Goal: Information Seeking & Learning: Learn about a topic

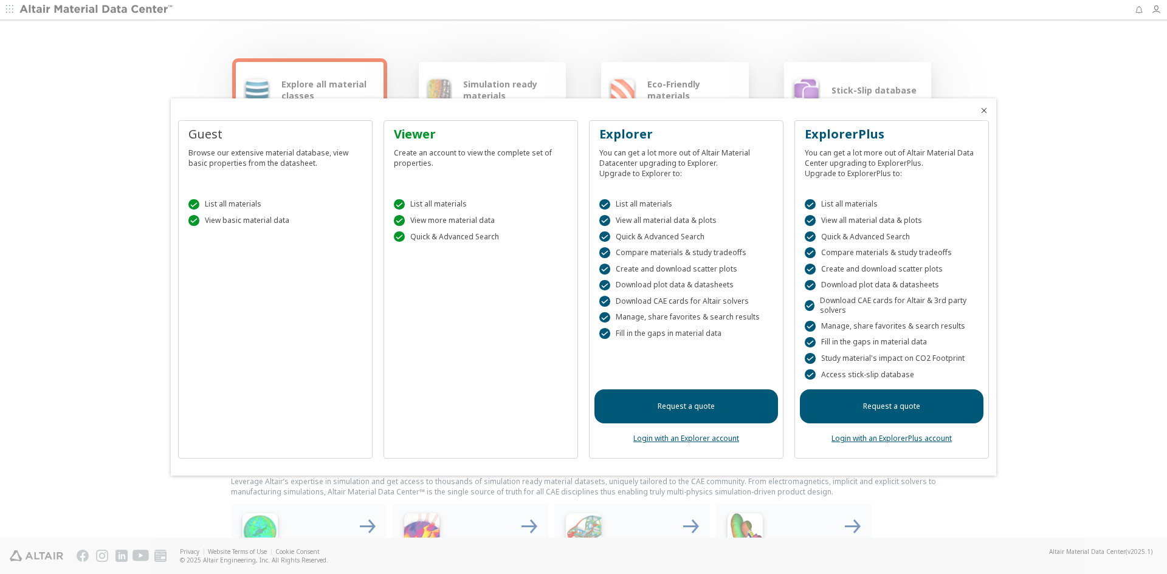
click at [505, 287] on div "Viewer Create an account to view the complete set of properties.  List all mat…" at bounding box center [480, 289] width 194 height 339
click at [473, 160] on div "Create an account to view the complete set of properties." at bounding box center [481, 156] width 174 height 26
click at [441, 152] on div "Create an account to view the complete set of properties." at bounding box center [481, 156] width 174 height 26
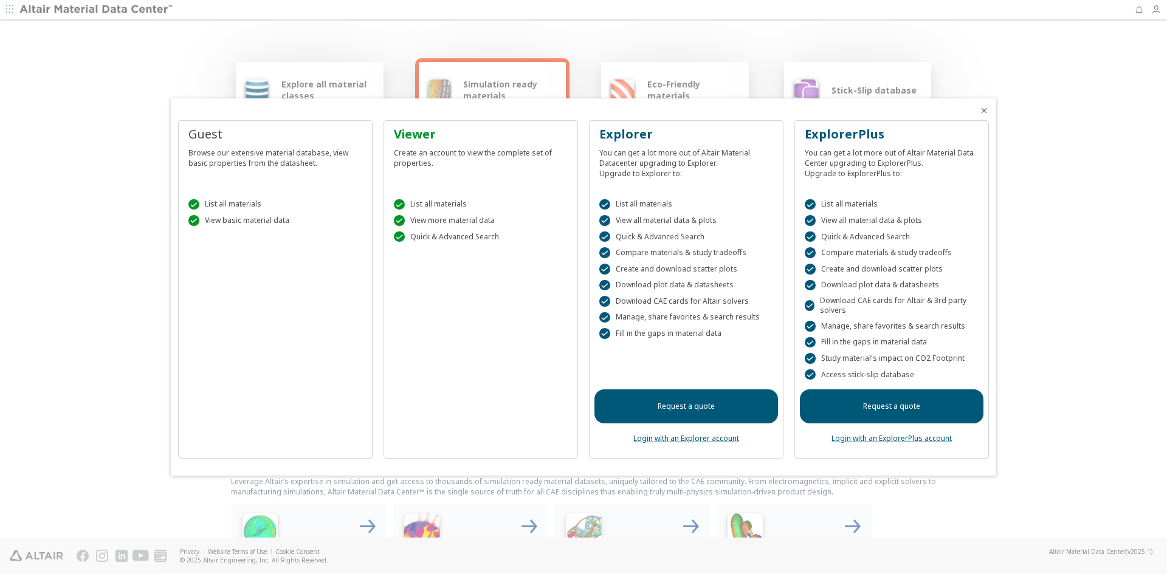
click at [420, 131] on div "Viewer" at bounding box center [481, 134] width 174 height 17
click at [411, 135] on div "Viewer" at bounding box center [481, 134] width 174 height 17
click at [436, 204] on div " List all materials" at bounding box center [481, 204] width 174 height 11
click at [465, 304] on div "Viewer Create an account to view the complete set of properties.  List all mat…" at bounding box center [480, 289] width 194 height 339
click at [442, 143] on div "Create an account to view the complete set of properties." at bounding box center [481, 156] width 174 height 26
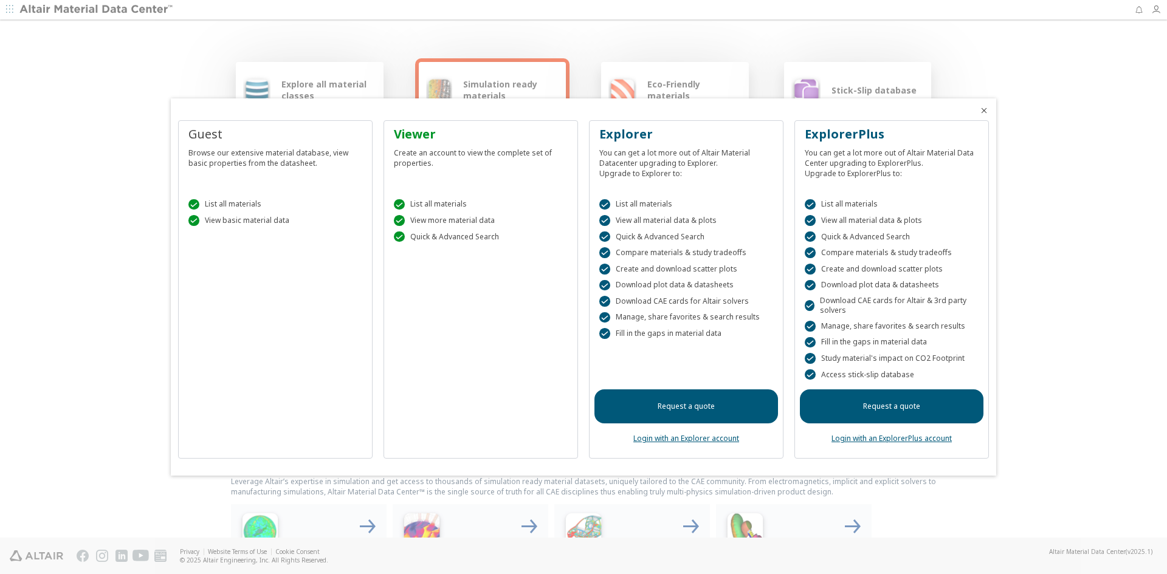
click at [984, 109] on icon "Close" at bounding box center [984, 111] width 10 height 10
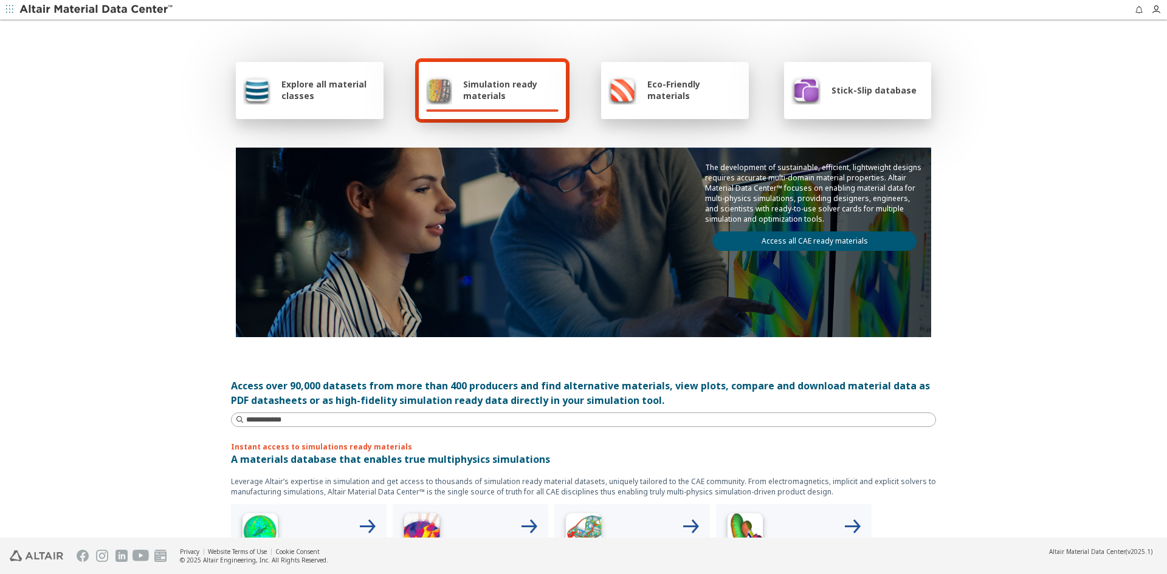
click at [334, 85] on span "Explore all material classes" at bounding box center [328, 89] width 95 height 23
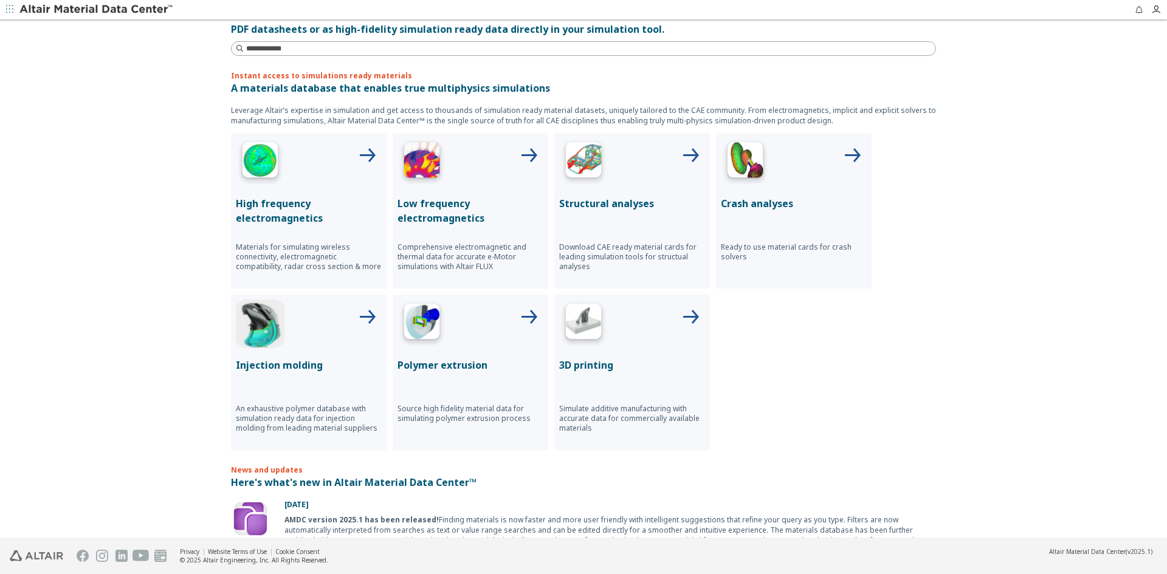
scroll to position [425, 0]
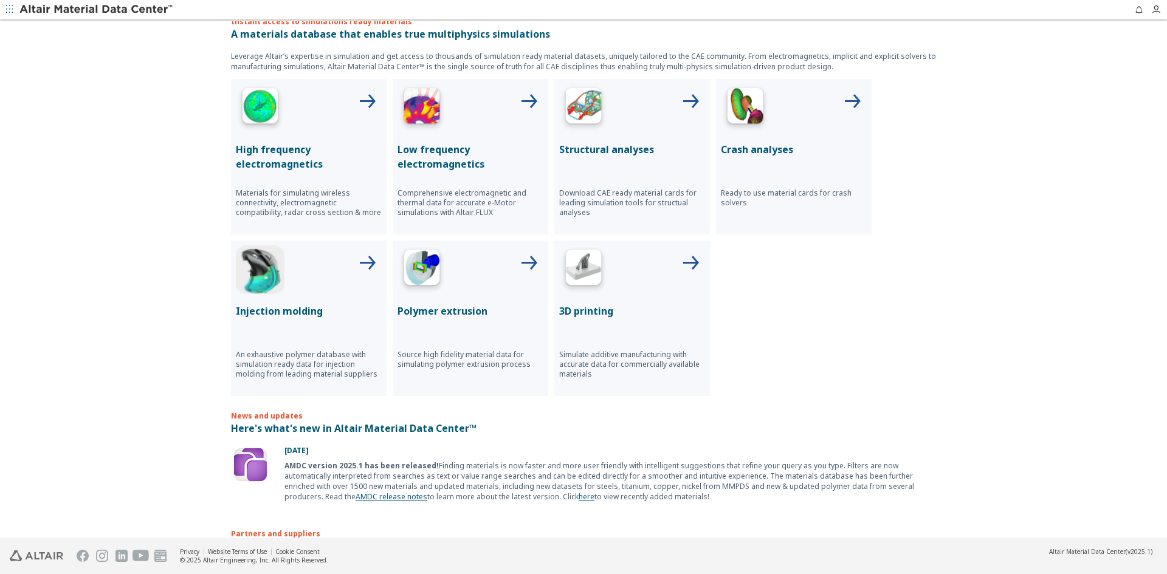
click at [756, 114] on img at bounding box center [745, 108] width 49 height 49
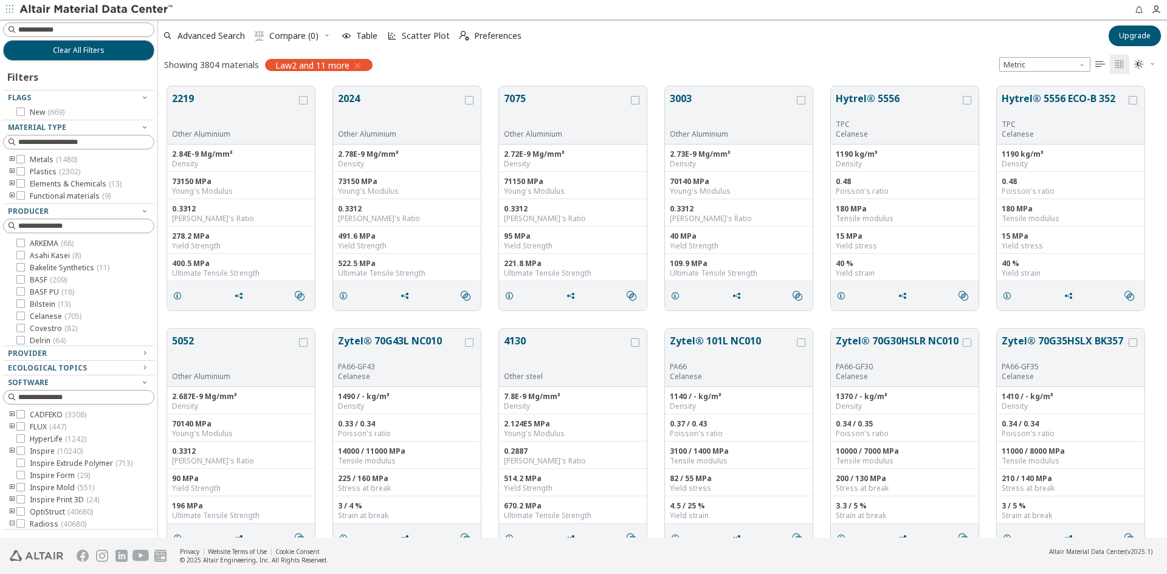
scroll to position [451, 999]
click at [1082, 66] on span "Unit System" at bounding box center [1083, 62] width 10 height 10
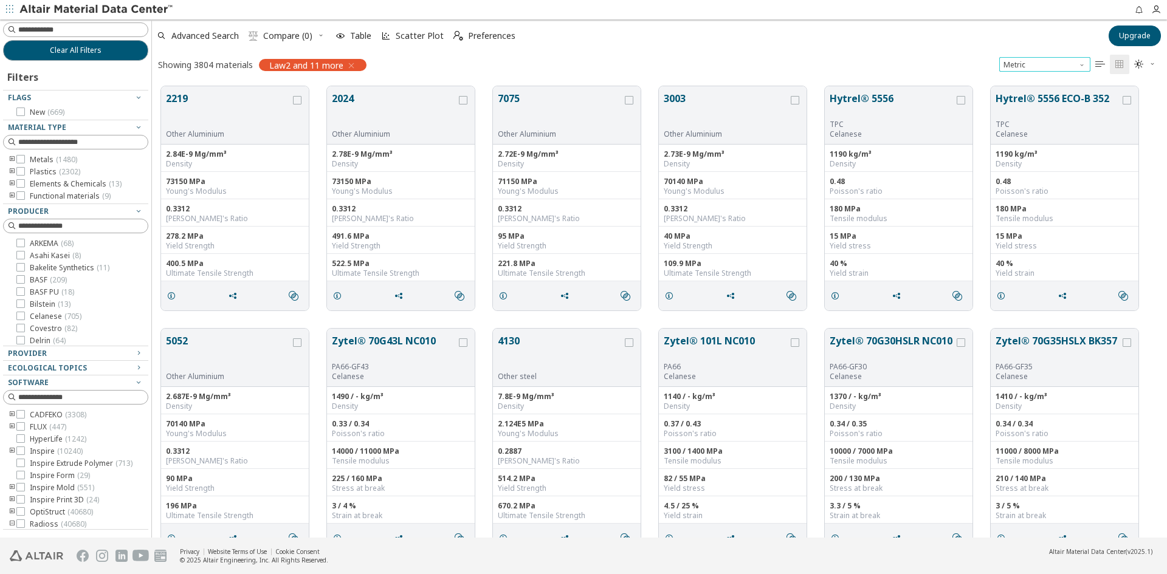
scroll to position [451, 1006]
drag, startPoint x: 151, startPoint y: 254, endPoint x: 152, endPoint y: 264, distance: 10.3
click at [152, 264] on div "Clear All Filters Filters Flags New ( 669 ) Material Type Metals ( 1480 ) Plast…" at bounding box center [583, 278] width 1167 height 518
click at [66, 194] on span "Functional materials ( 9 )" at bounding box center [70, 196] width 81 height 10
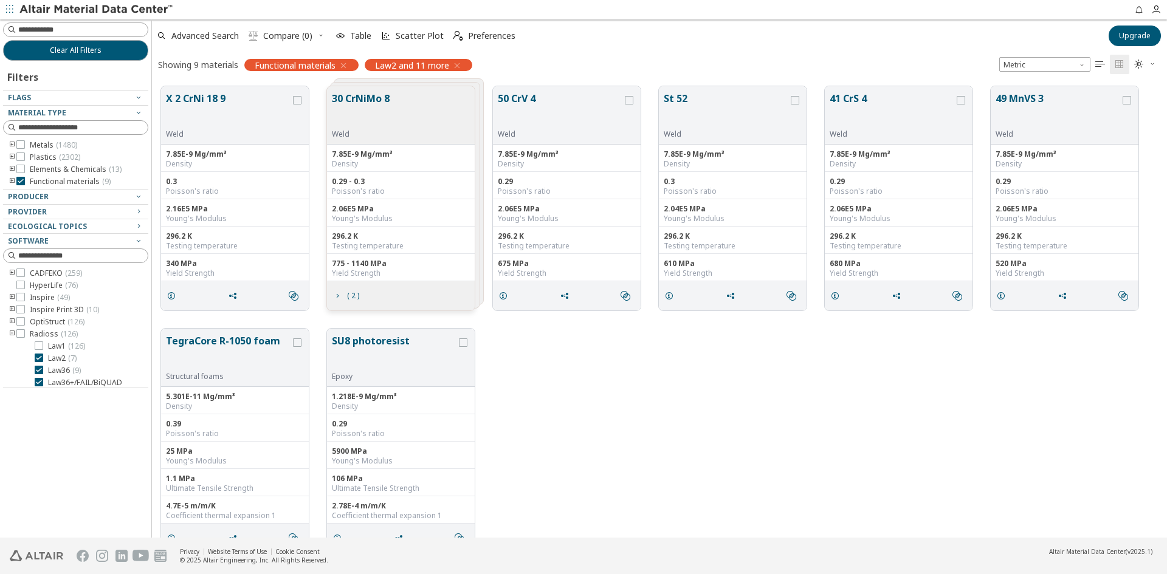
click at [54, 183] on div at bounding box center [72, 186] width 139 height 6
click at [20, 181] on icon at bounding box center [20, 181] width 9 height 9
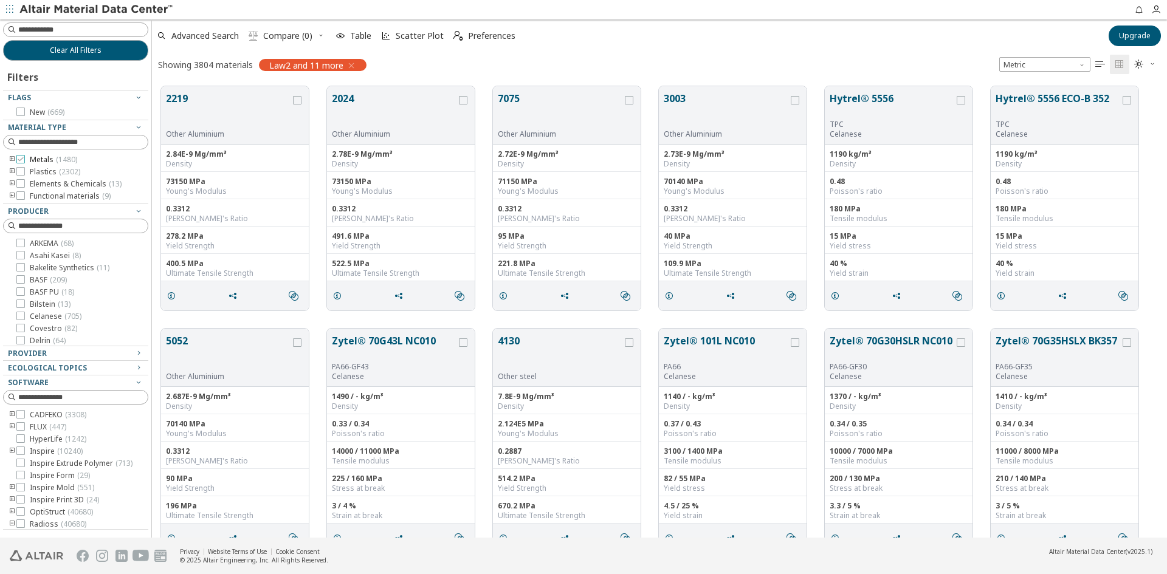
click at [21, 158] on icon at bounding box center [20, 159] width 9 height 9
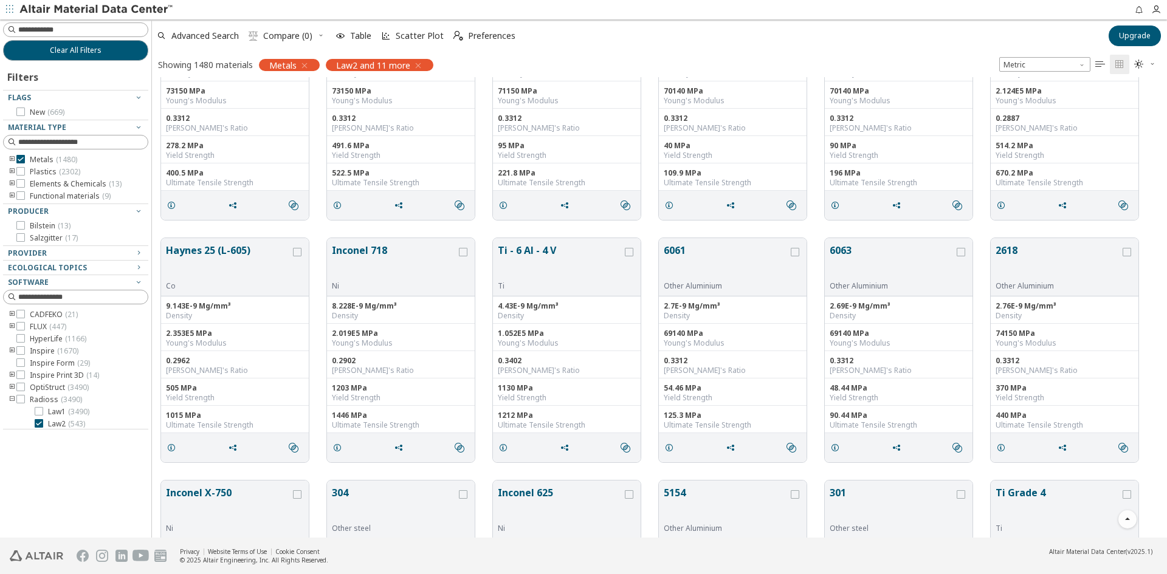
scroll to position [87, 0]
click at [715, 270] on button "6061" at bounding box center [725, 265] width 125 height 38
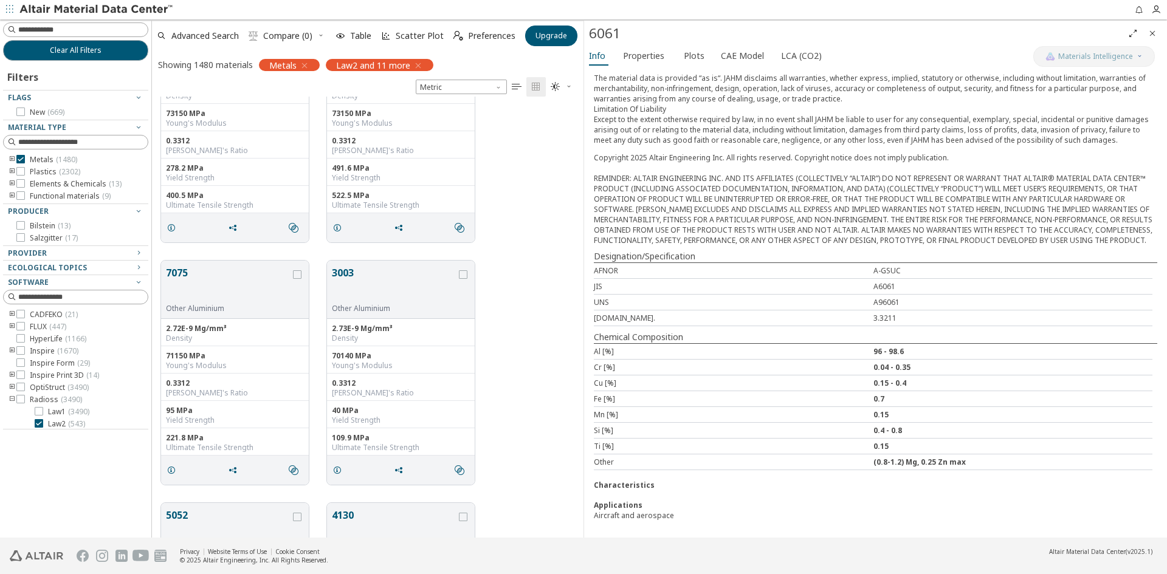
scroll to position [20, 0]
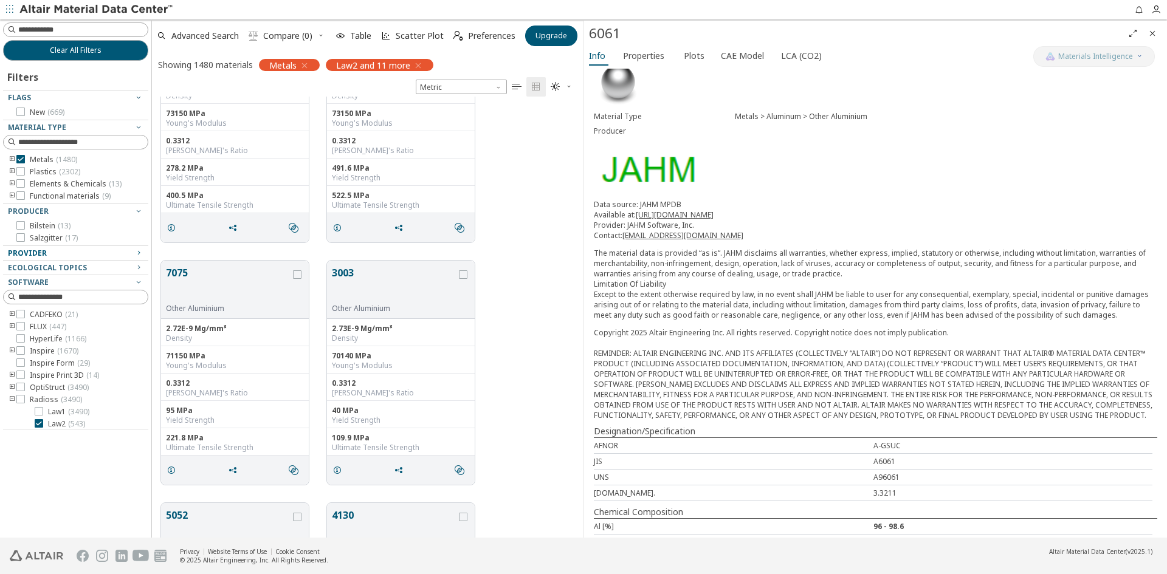
click at [56, 251] on div "Provider" at bounding box center [71, 254] width 126 height 10
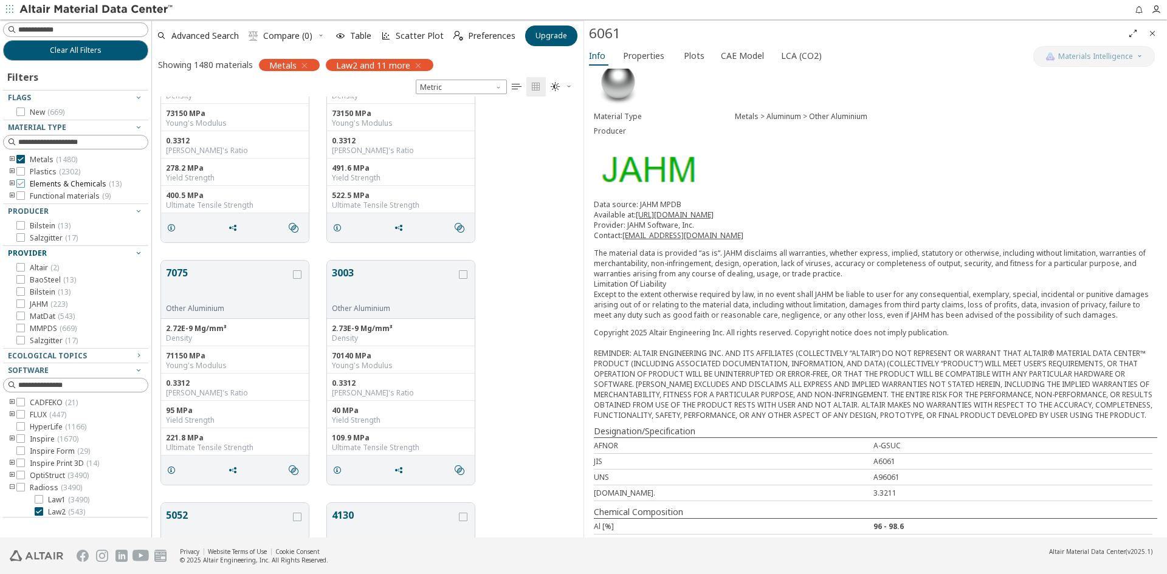
click at [65, 181] on span "Elements & Chemicals ( 13 )" at bounding box center [76, 184] width 92 height 10
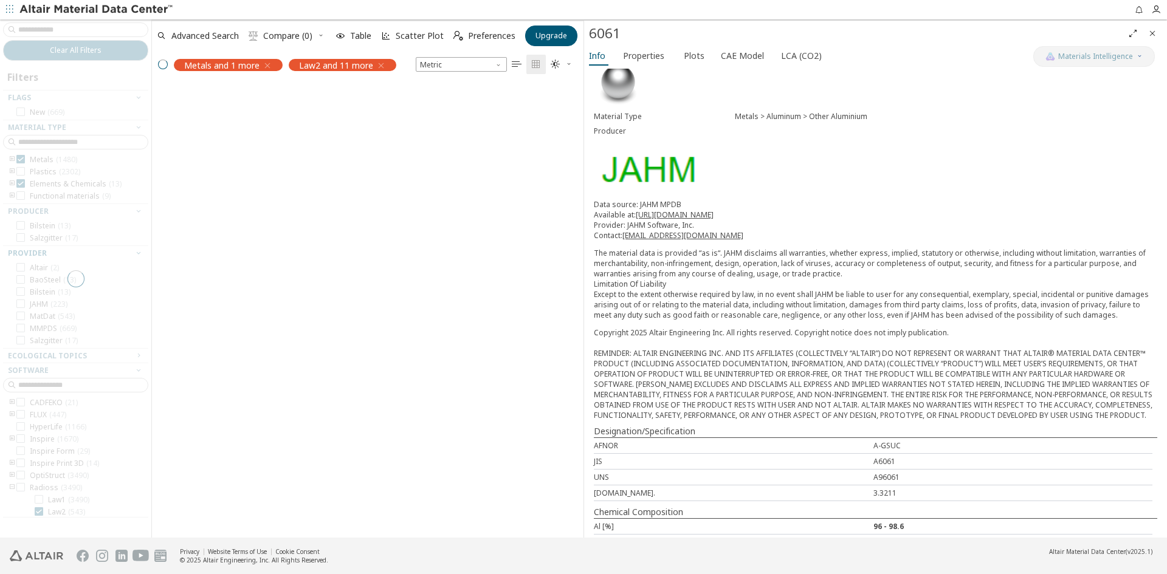
click at [30, 158] on div at bounding box center [75, 278] width 151 height 518
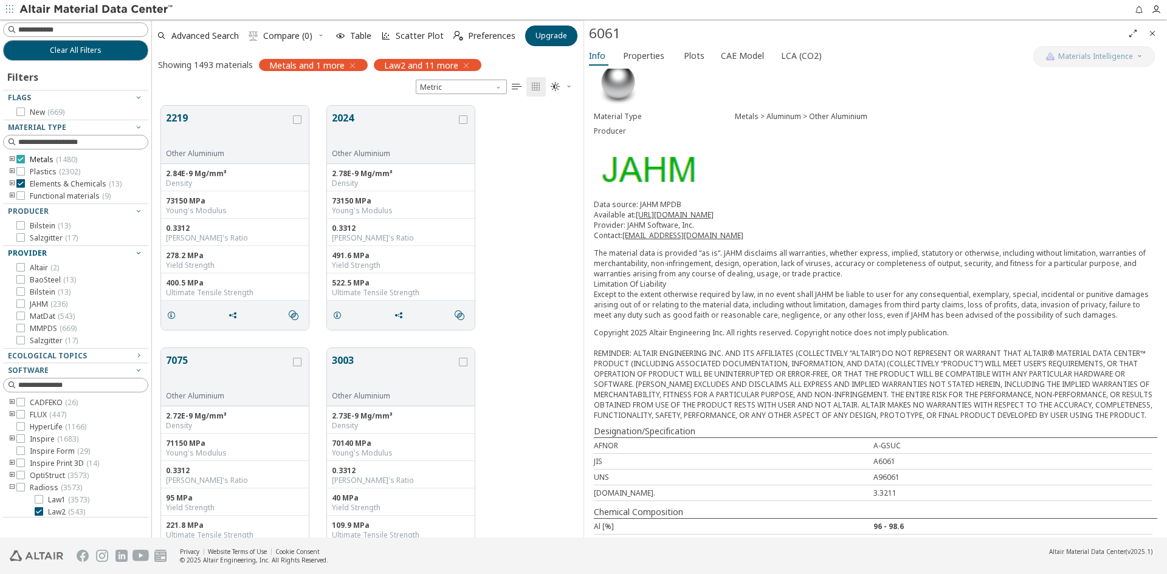
scroll to position [432, 422]
click at [18, 160] on icon at bounding box center [20, 159] width 9 height 9
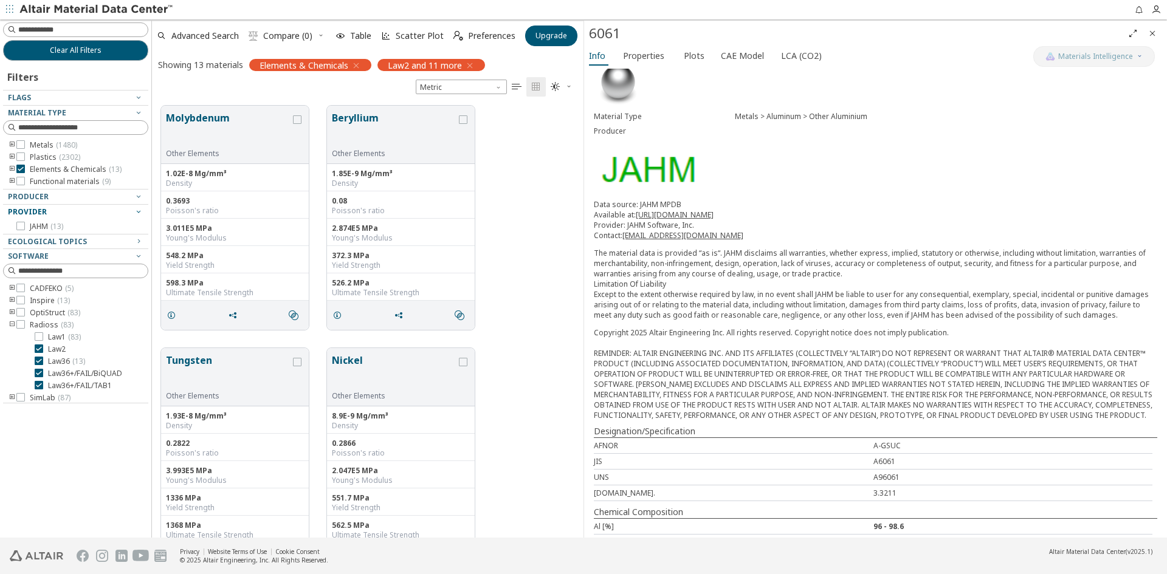
click at [1151, 33] on icon "Close" at bounding box center [1152, 34] width 10 height 10
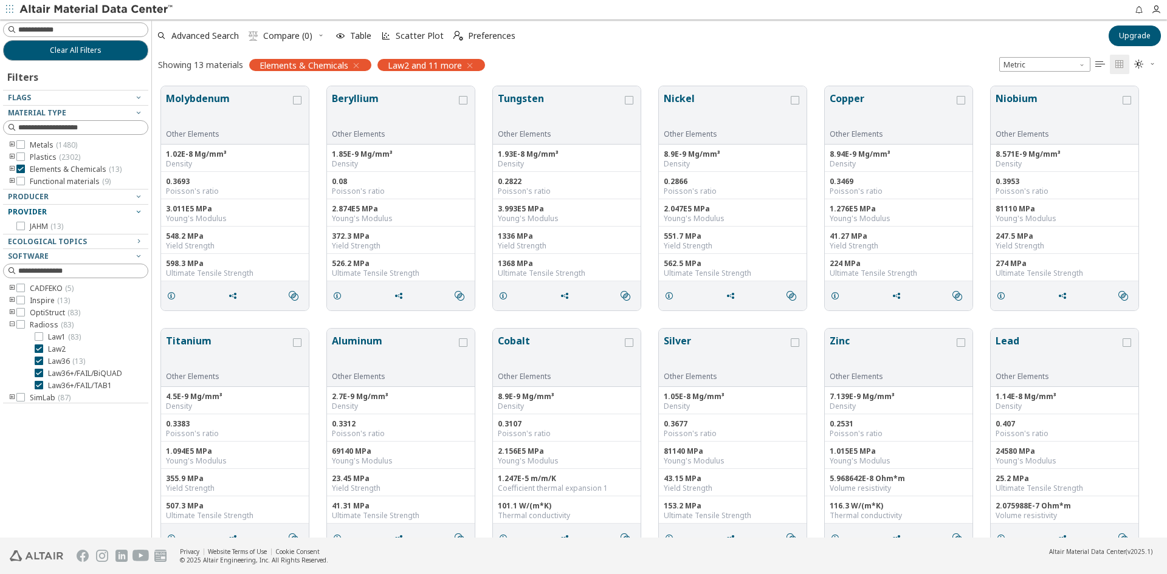
scroll to position [451, 1006]
click at [33, 157] on span "Plastics ( 2302 )" at bounding box center [55, 158] width 50 height 10
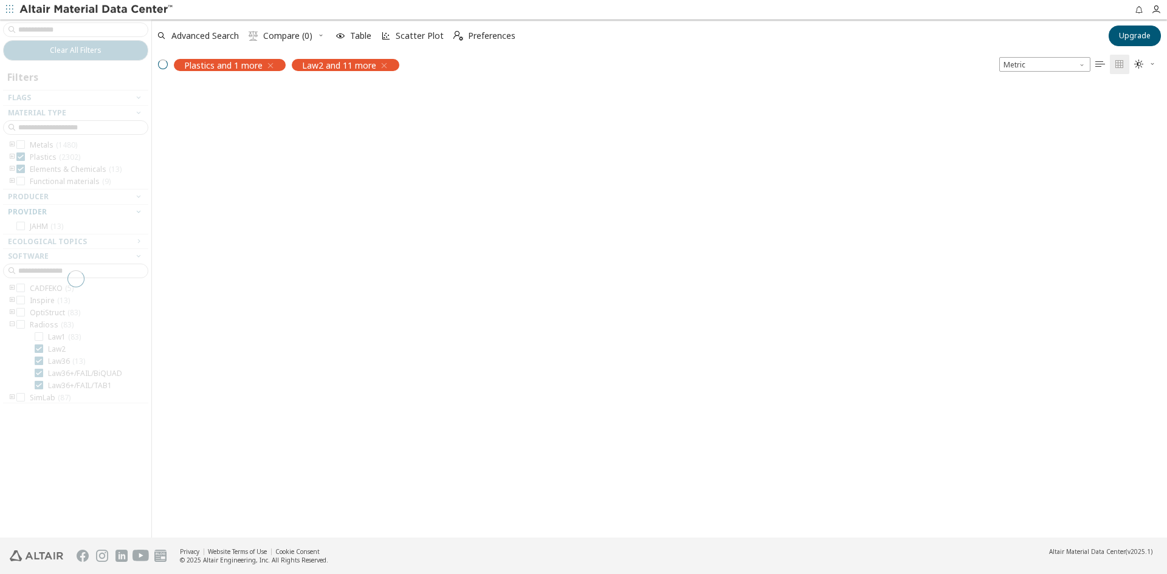
click at [28, 170] on div at bounding box center [75, 278] width 151 height 518
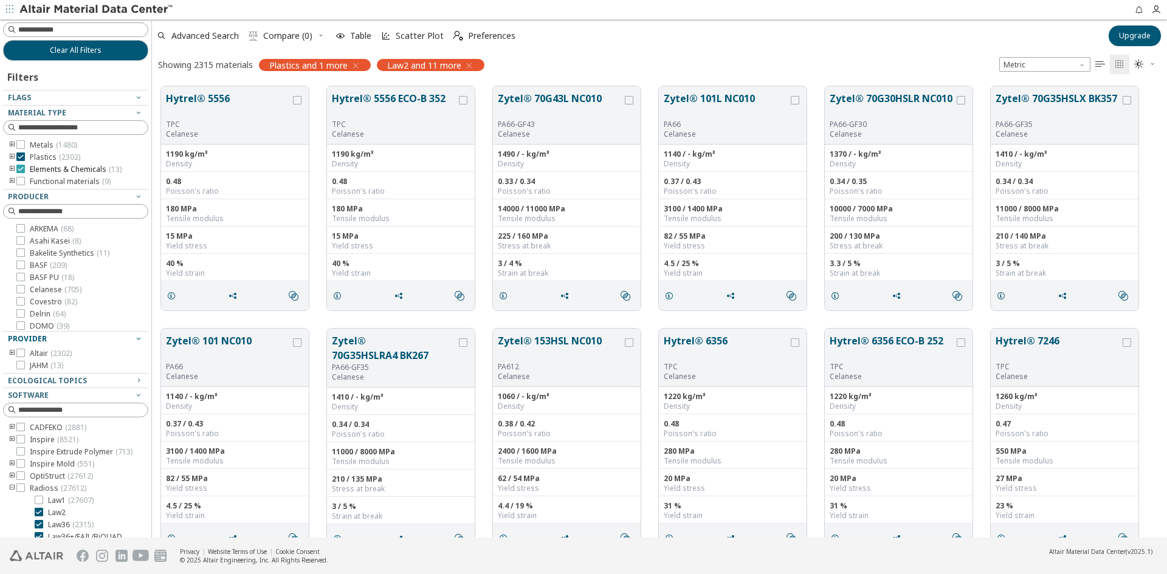
click at [21, 170] on icon at bounding box center [20, 169] width 9 height 9
click at [468, 32] on span "Preferences" at bounding box center [491, 36] width 47 height 9
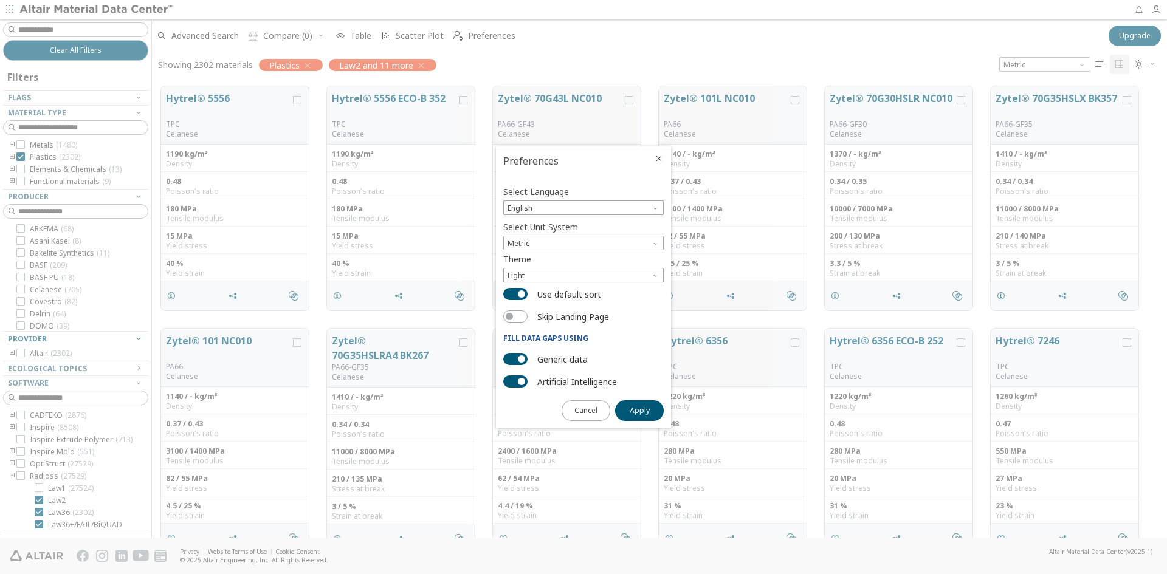
click at [653, 158] on span "Close" at bounding box center [658, 159] width 15 height 10
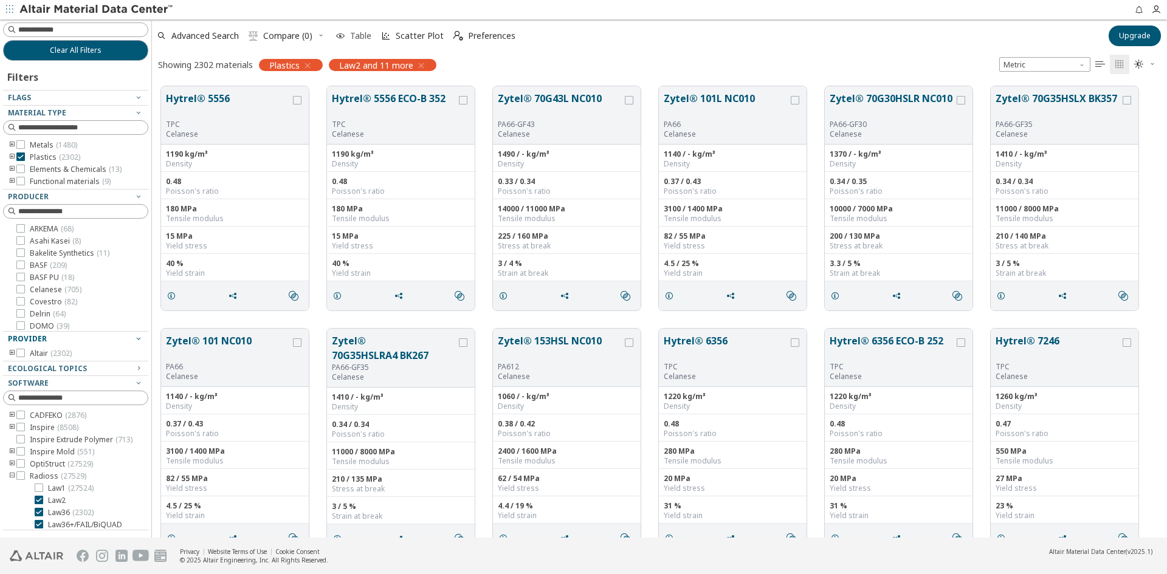
click at [357, 35] on span "Table" at bounding box center [360, 36] width 21 height 9
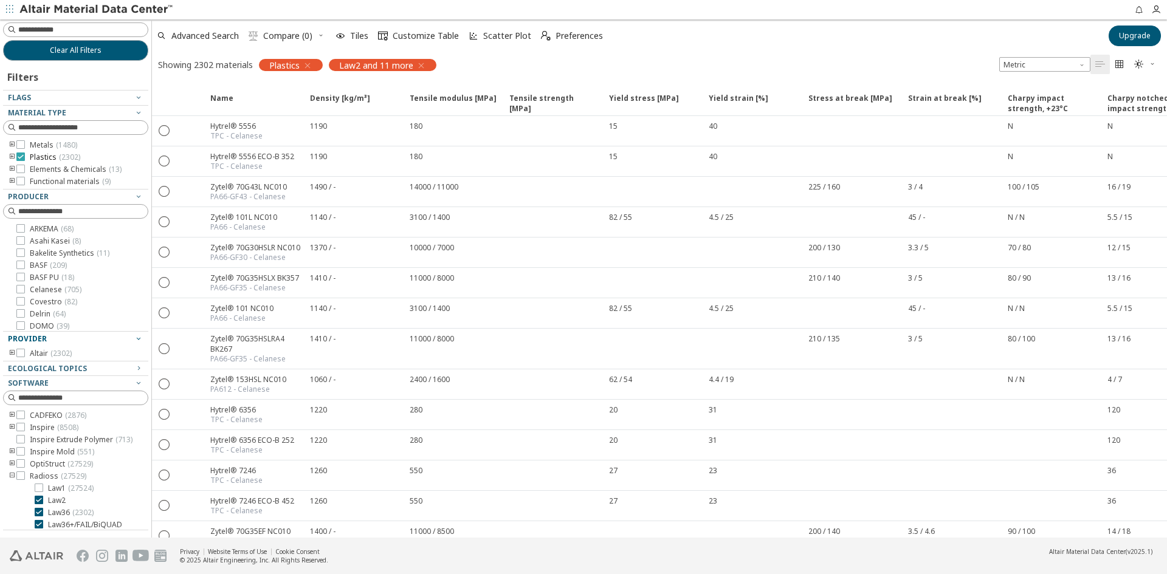
click at [37, 162] on span "Plastics ( 2302 )" at bounding box center [55, 158] width 50 height 10
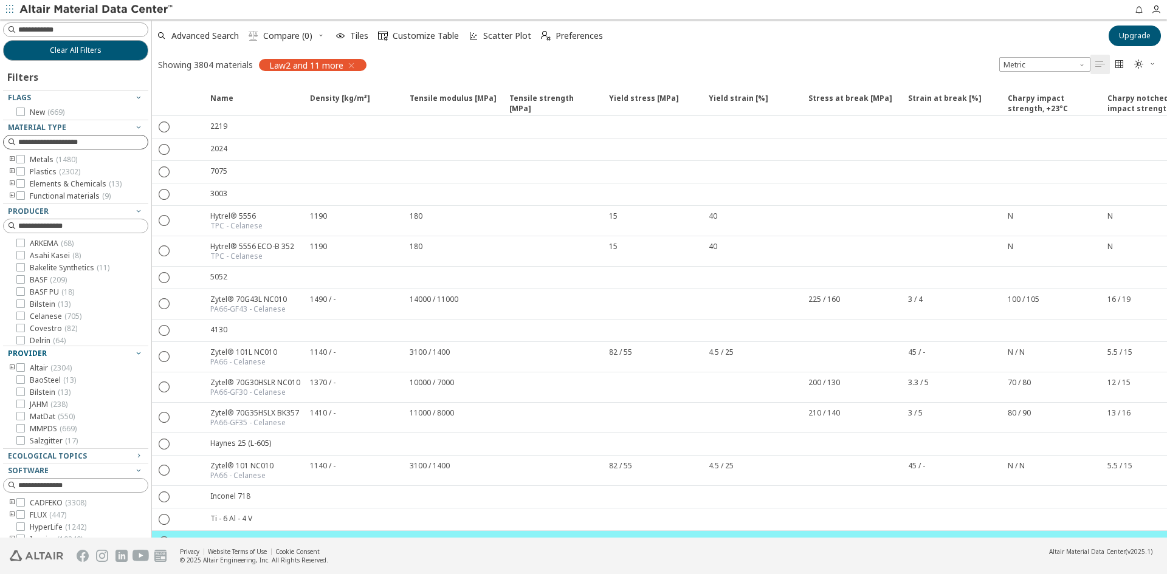
click at [64, 139] on input at bounding box center [82, 142] width 129 height 12
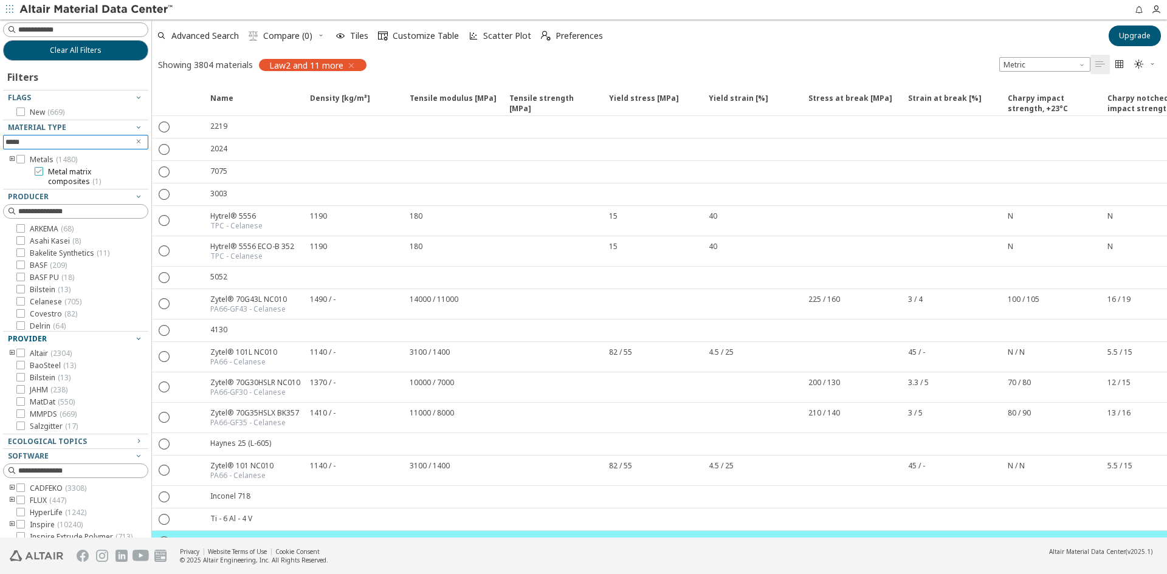
click at [37, 174] on icon at bounding box center [39, 171] width 9 height 9
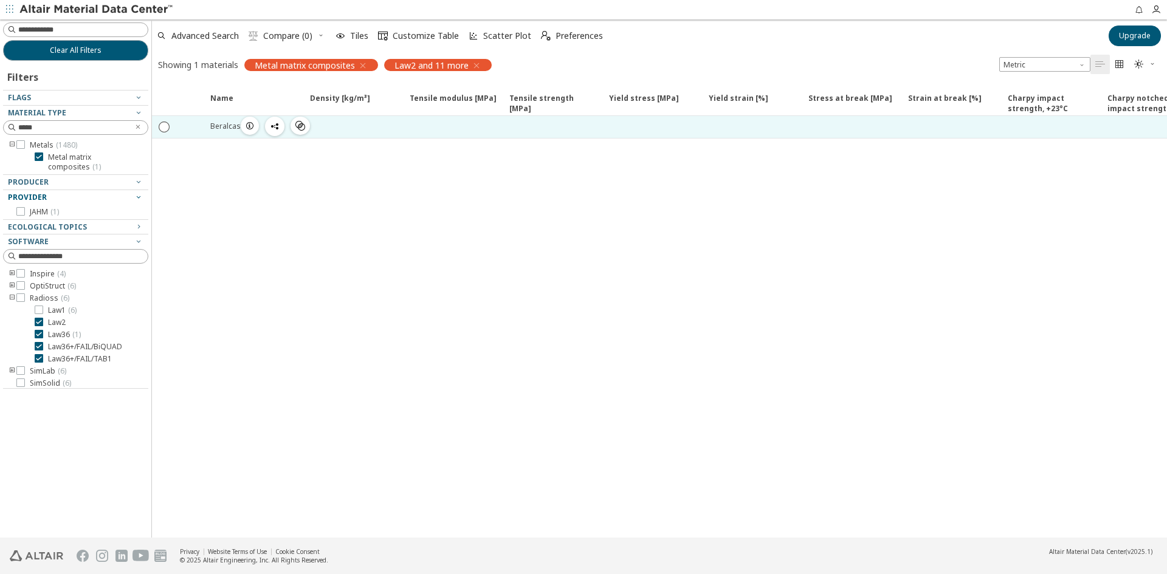
click at [238, 126] on div "Beralcast 363" at bounding box center [233, 126] width 47 height 10
click at [222, 128] on div "Beralcast 363" at bounding box center [233, 126] width 47 height 10
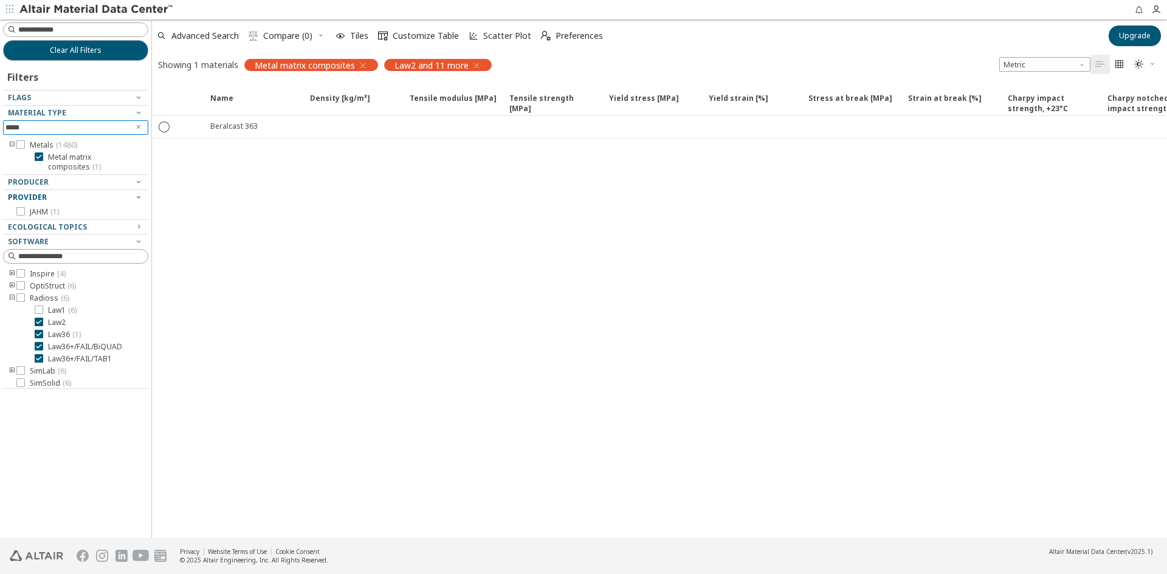
click at [57, 131] on input "*****" at bounding box center [66, 127] width 123 height 13
click at [367, 201] on div "Name Density [kg/m³] Density [kg/m³] ISO 1183 Tensile modulus [MPa] Tensile mod…" at bounding box center [659, 310] width 1015 height 454
click at [70, 125] on input "*********" at bounding box center [73, 128] width 110 height 12
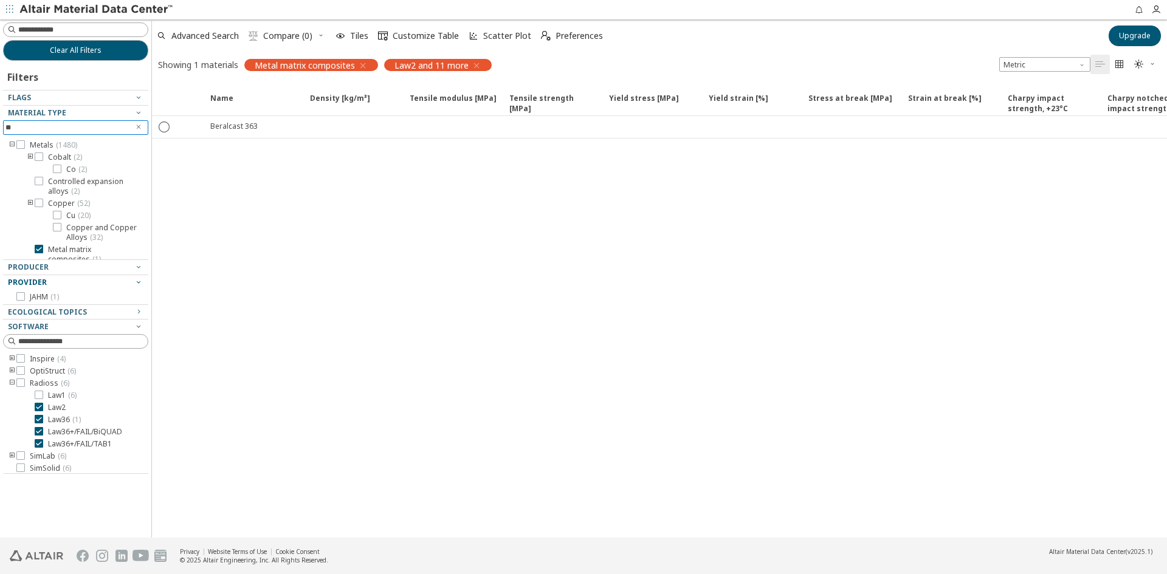
type input "*"
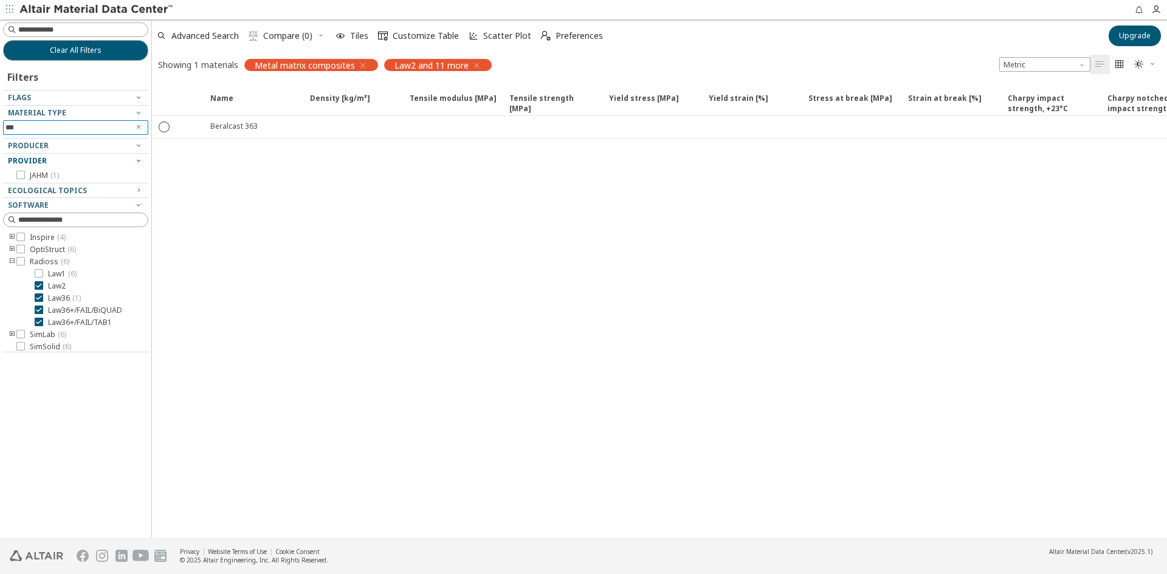
type input "***"
click at [74, 149] on div at bounding box center [72, 150] width 139 height 6
click at [140, 146] on icon "button" at bounding box center [139, 145] width 10 height 10
click at [135, 145] on icon "button" at bounding box center [139, 145] width 10 height 10
click at [100, 109] on div "Material Type" at bounding box center [71, 113] width 126 height 10
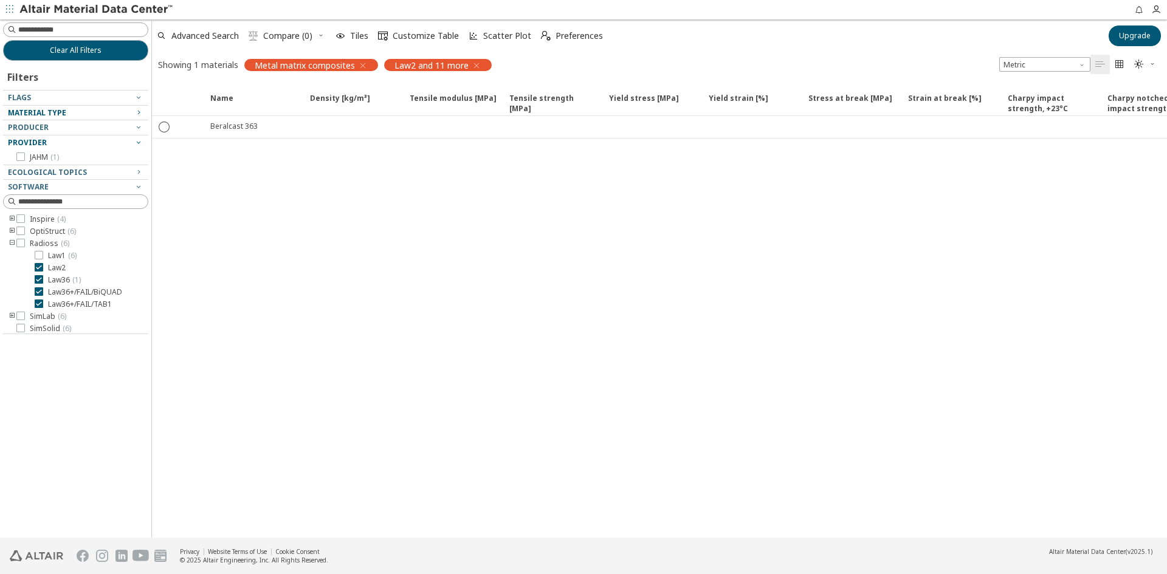
click at [100, 109] on div "Material Type" at bounding box center [71, 113] width 126 height 10
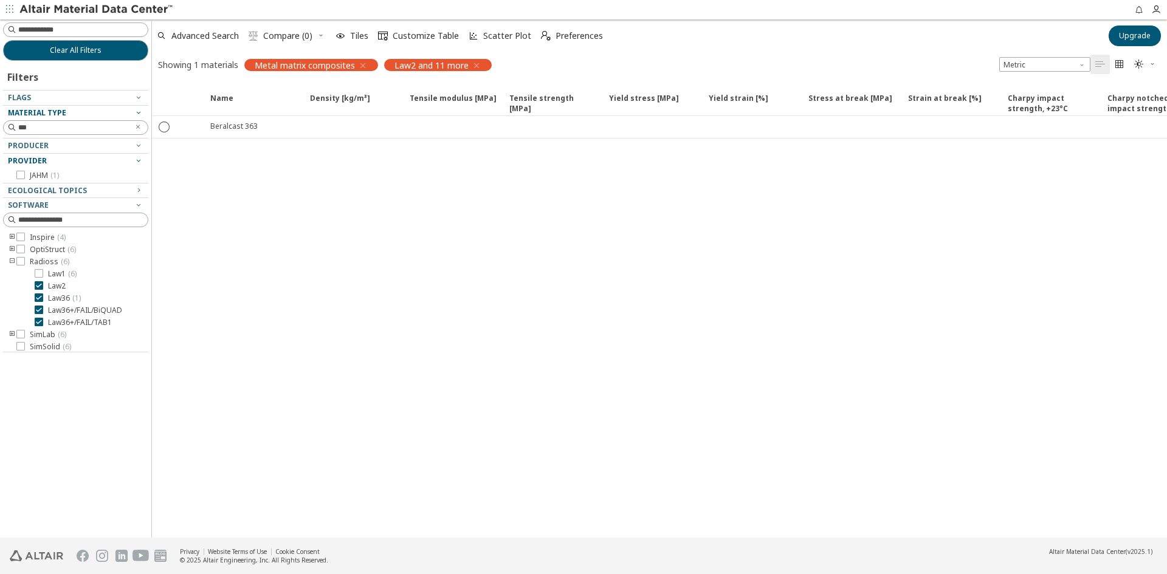
click at [100, 109] on div "Material Type" at bounding box center [71, 113] width 126 height 10
